Goal: Task Accomplishment & Management: Complete application form

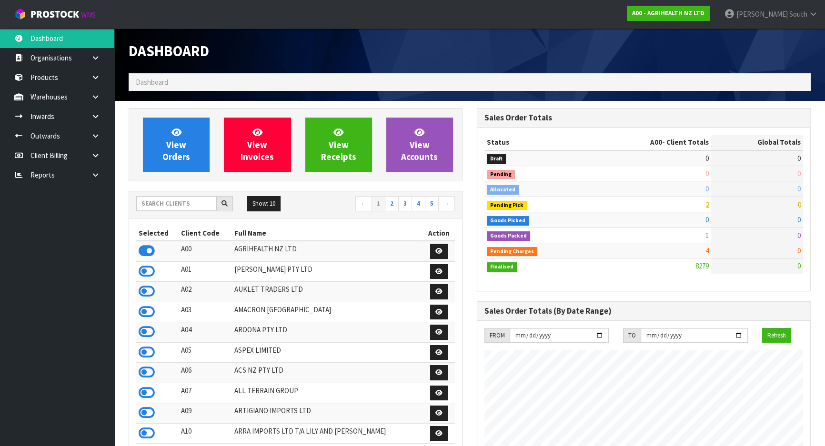
scroll to position [720, 348]
click at [147, 210] on input "text" at bounding box center [176, 203] width 80 height 15
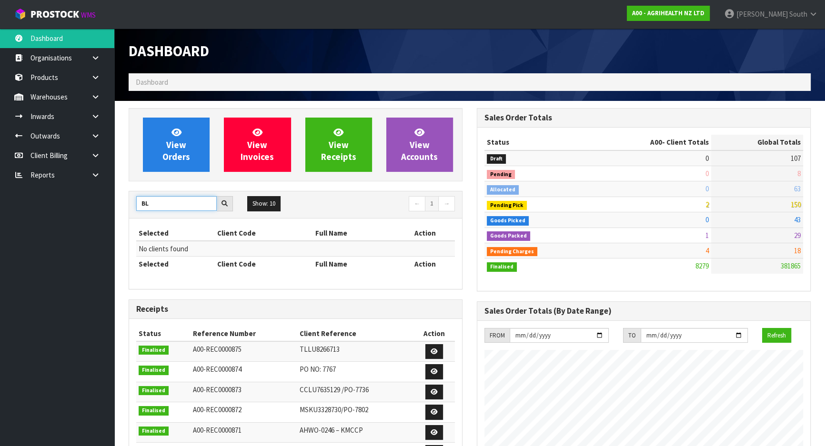
type input "B"
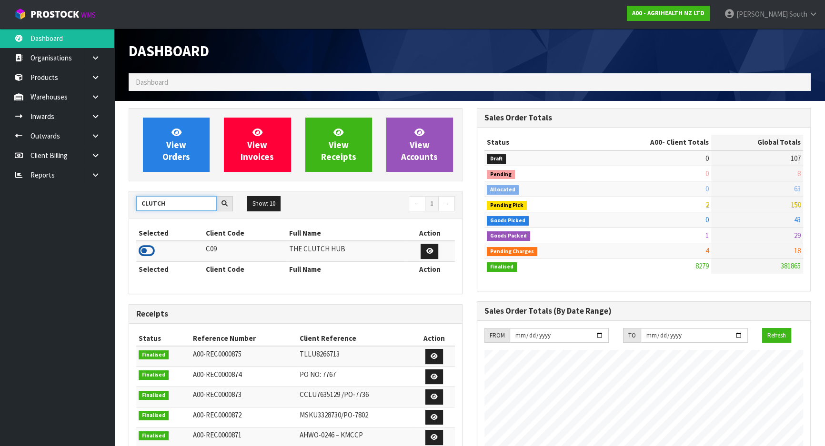
type input "CLUTCH"
click at [150, 253] on icon at bounding box center [147, 251] width 16 height 14
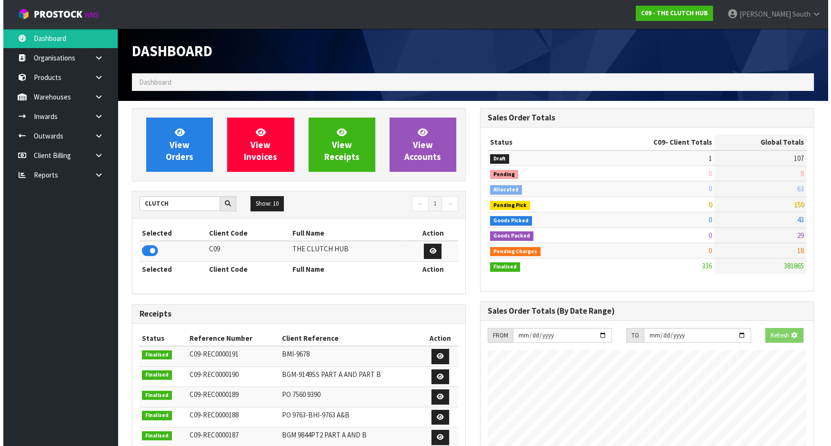
scroll to position [771, 348]
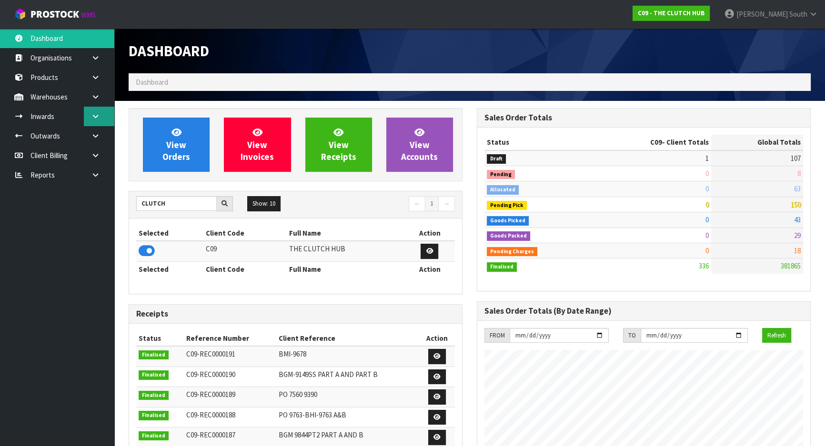
click at [101, 122] on link at bounding box center [99, 117] width 30 height 20
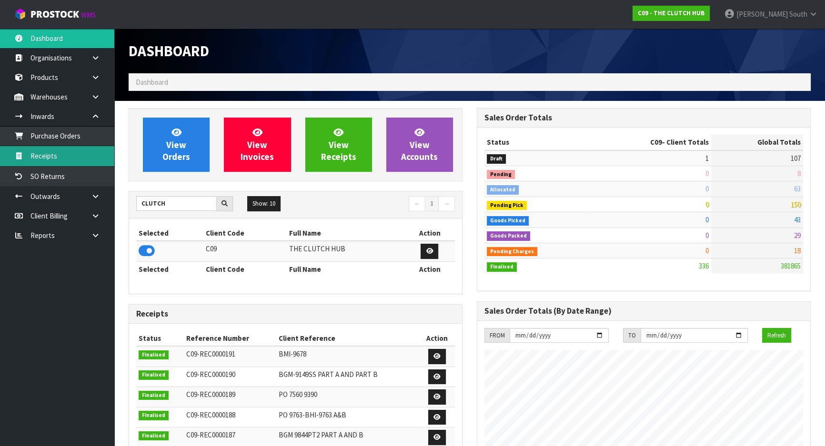
click at [77, 150] on link "Receipts" at bounding box center [57, 156] width 114 height 20
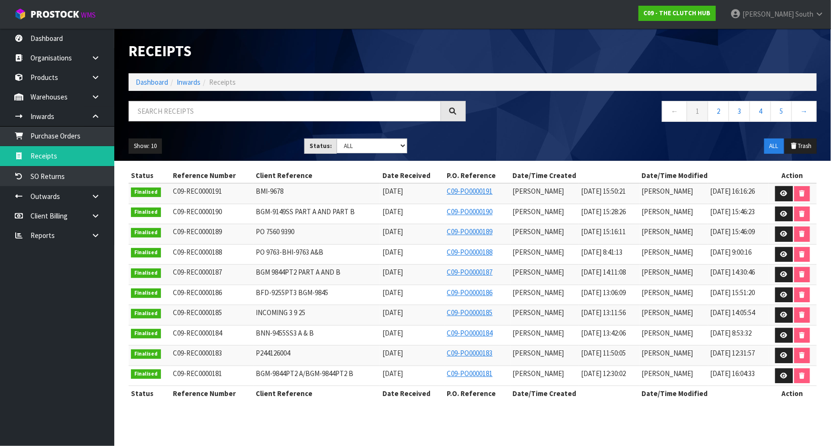
click at [268, 155] on div "Show: 10 5 10 25 50 Status: Draft Pending Goods Checked Goods Putaway Pending C…" at bounding box center [472, 146] width 702 height 30
click at [779, 194] on link at bounding box center [784, 193] width 18 height 15
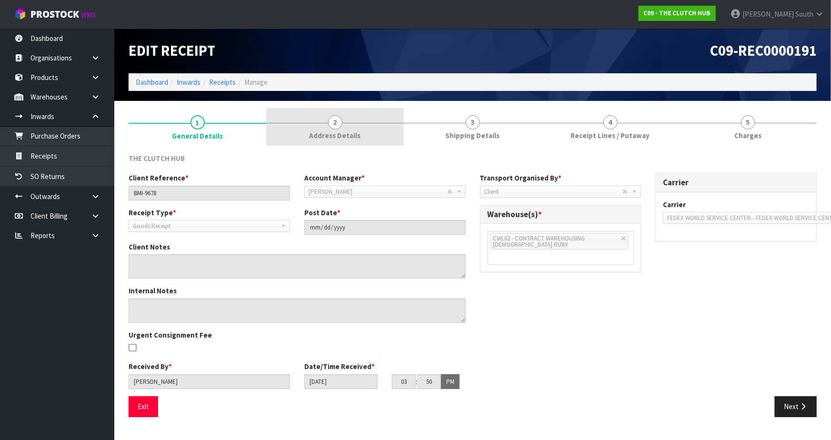
click at [343, 136] on span "Address Details" at bounding box center [334, 135] width 51 height 10
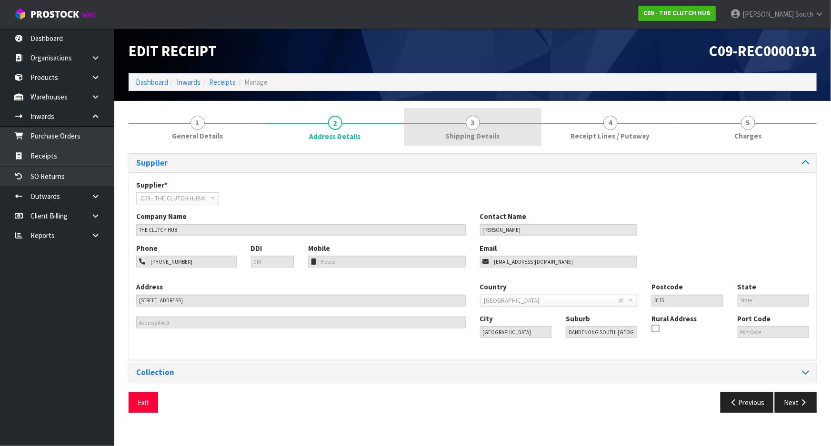
click at [466, 134] on span "Shipping Details" at bounding box center [473, 136] width 54 height 10
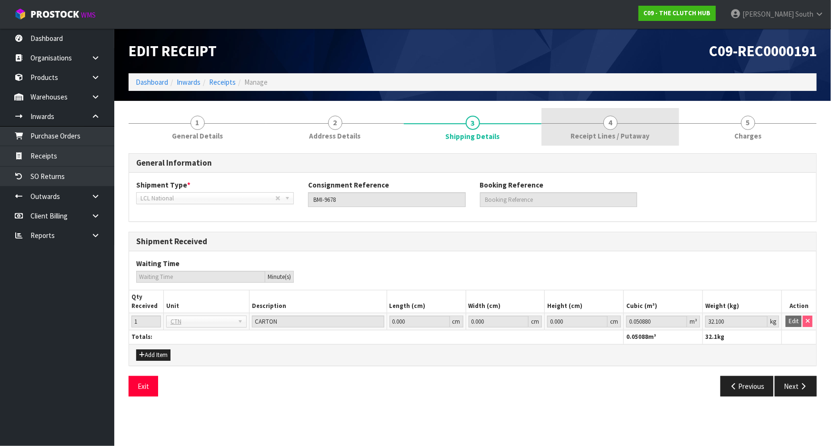
click at [557, 130] on link "4 Receipt Lines / Putaway" at bounding box center [610, 127] width 138 height 38
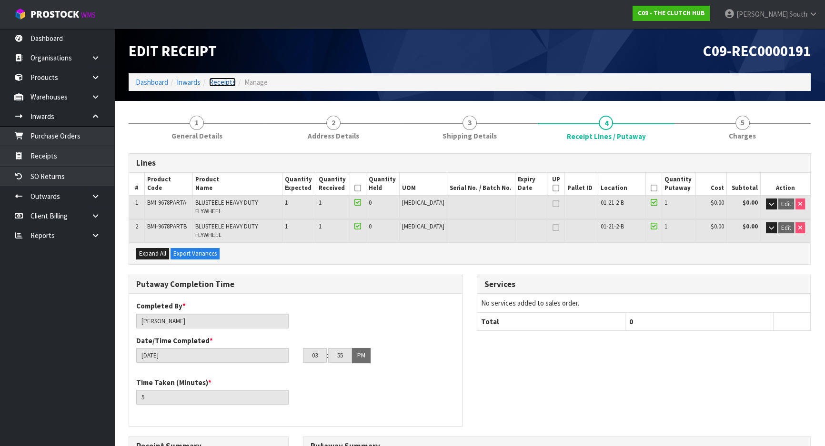
click at [209, 83] on link "Receipts" at bounding box center [222, 82] width 27 height 9
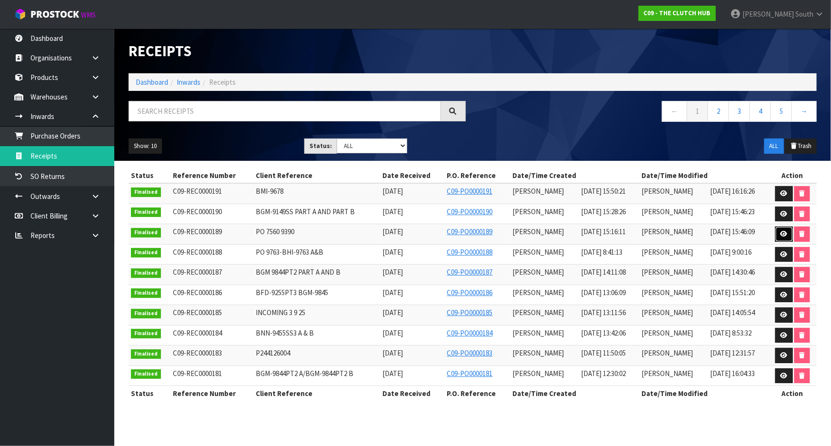
click at [782, 238] on link at bounding box center [784, 234] width 18 height 15
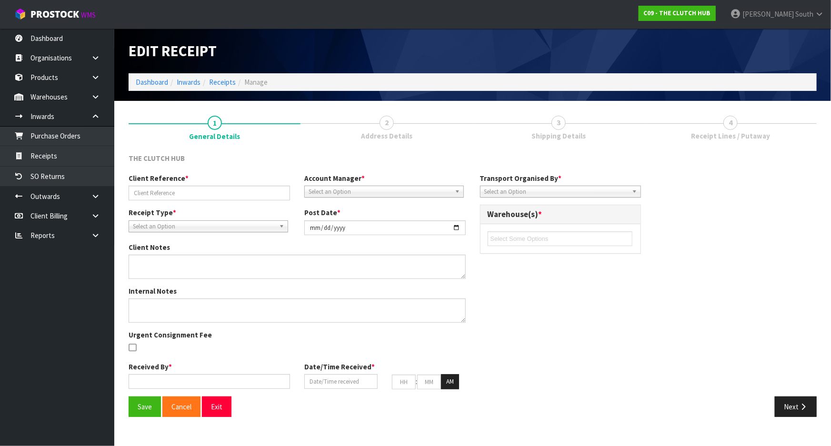
type input "PO 7560 9390"
type input "[DATE]"
type input "[PERSON_NAME]"
type input "[DATE]"
type input "03"
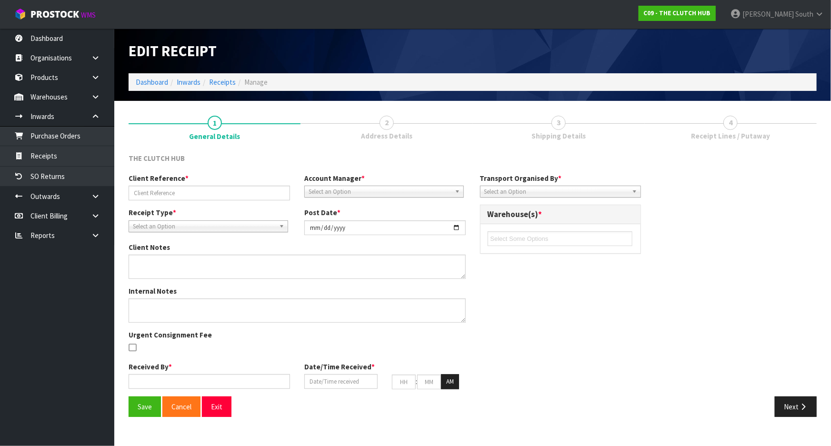
type input "16"
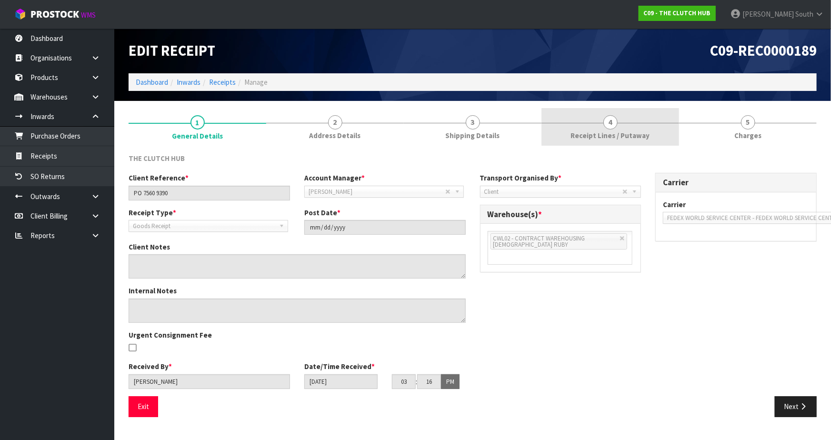
click at [570, 123] on link "4 Receipt Lines / Putaway" at bounding box center [610, 127] width 138 height 38
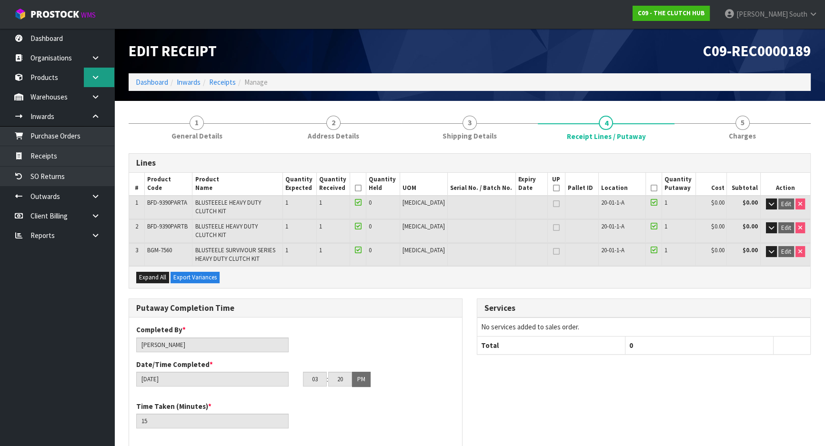
click at [99, 76] on icon at bounding box center [95, 77] width 9 height 7
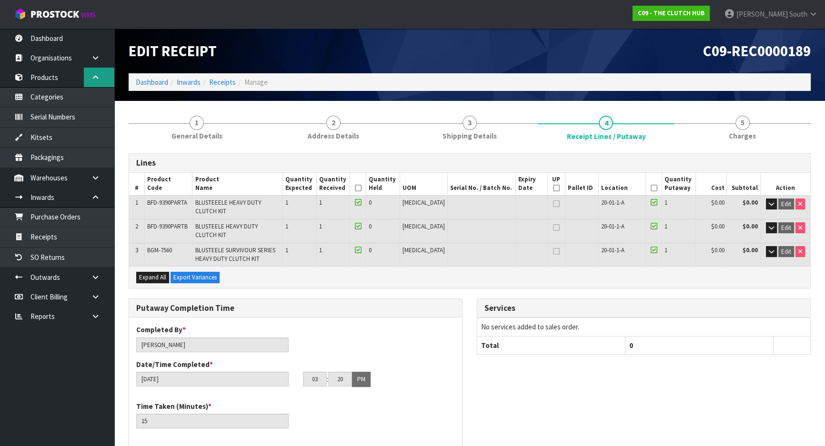
click at [95, 72] on link at bounding box center [99, 78] width 30 height 20
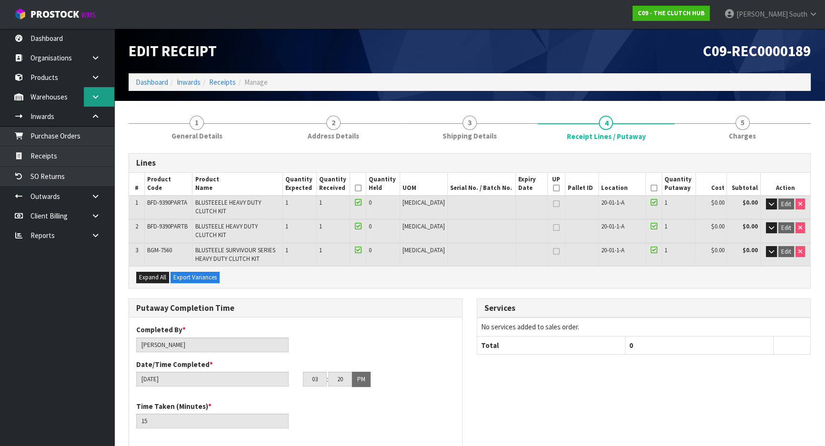
click at [104, 100] on link at bounding box center [99, 97] width 30 height 20
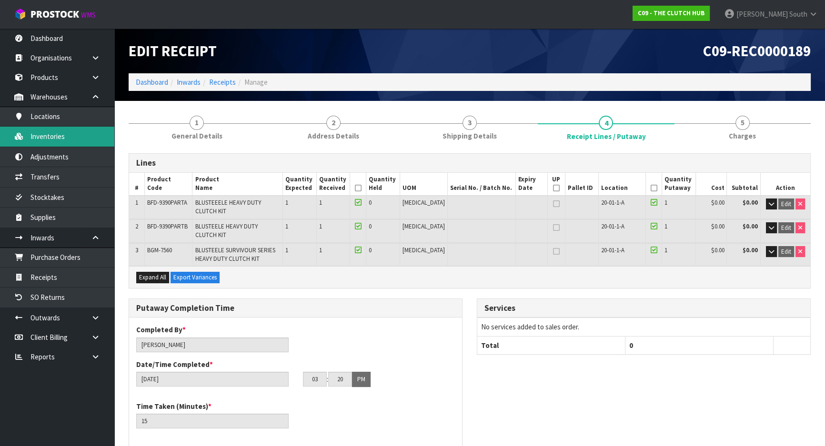
click at [71, 134] on link "Inventories" at bounding box center [57, 137] width 114 height 20
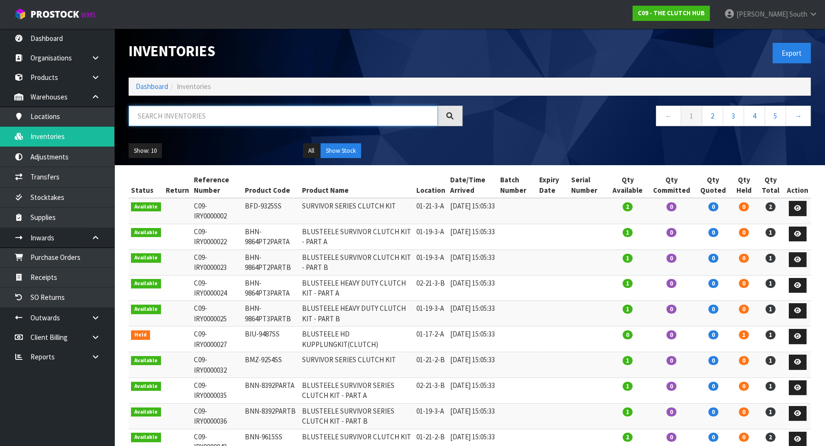
click at [184, 114] on input "text" at bounding box center [283, 116] width 309 height 20
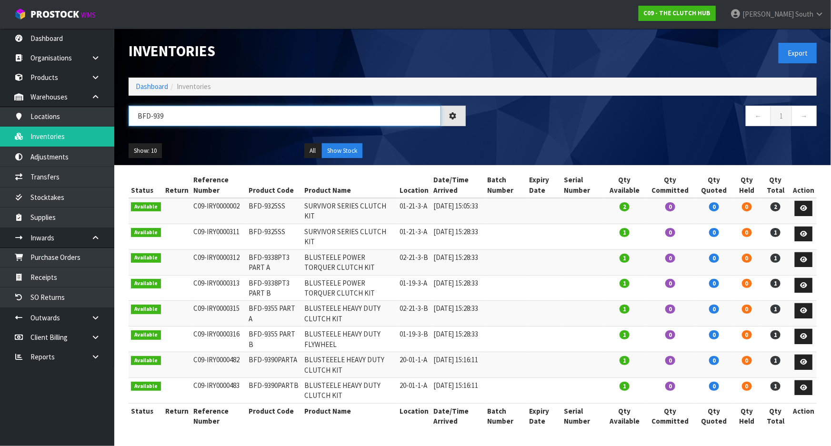
type input "BFD-9390"
